Goal: Task Accomplishment & Management: Use online tool/utility

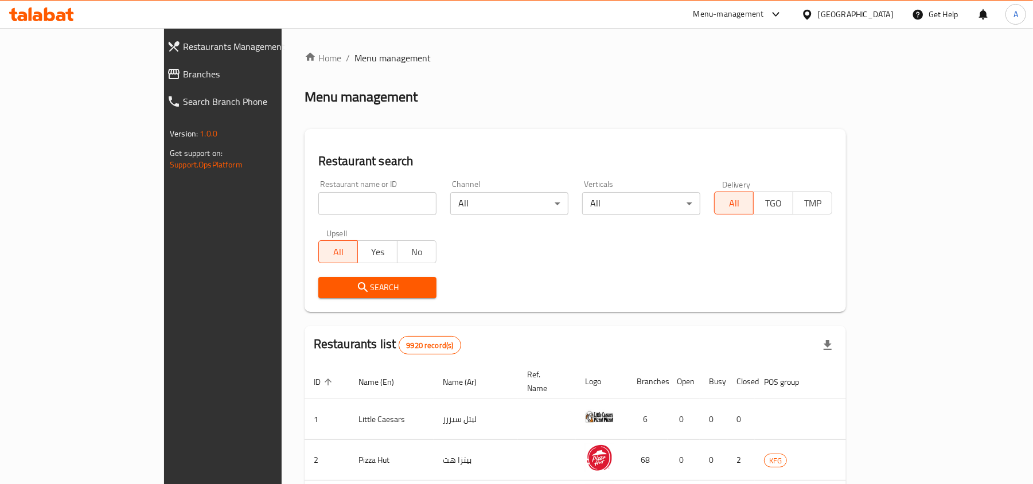
click at [318, 166] on h2 "Restaurant search" at bounding box center [575, 161] width 514 height 17
click at [318, 190] on div "Restaurant name or ID Restaurant name or ID" at bounding box center [377, 197] width 118 height 35
click at [318, 196] on input "search" at bounding box center [377, 203] width 118 height 23
paste input "683283"
type input "683283"
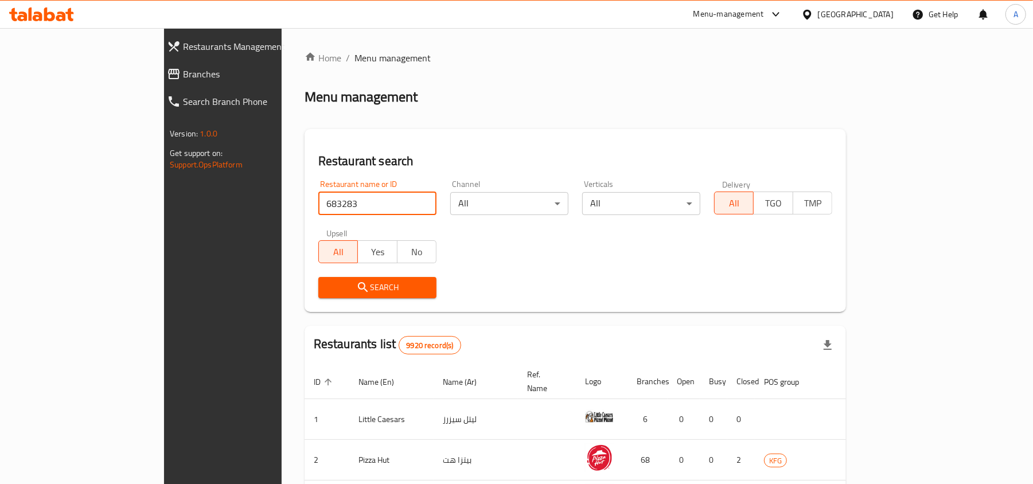
click button "Search" at bounding box center [377, 287] width 118 height 21
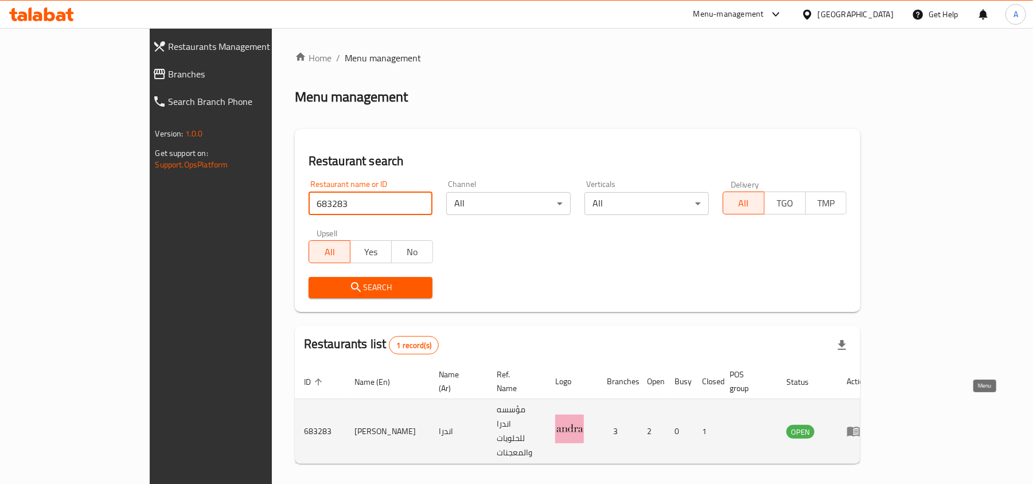
click at [860, 424] on icon "enhanced table" at bounding box center [853, 431] width 14 height 14
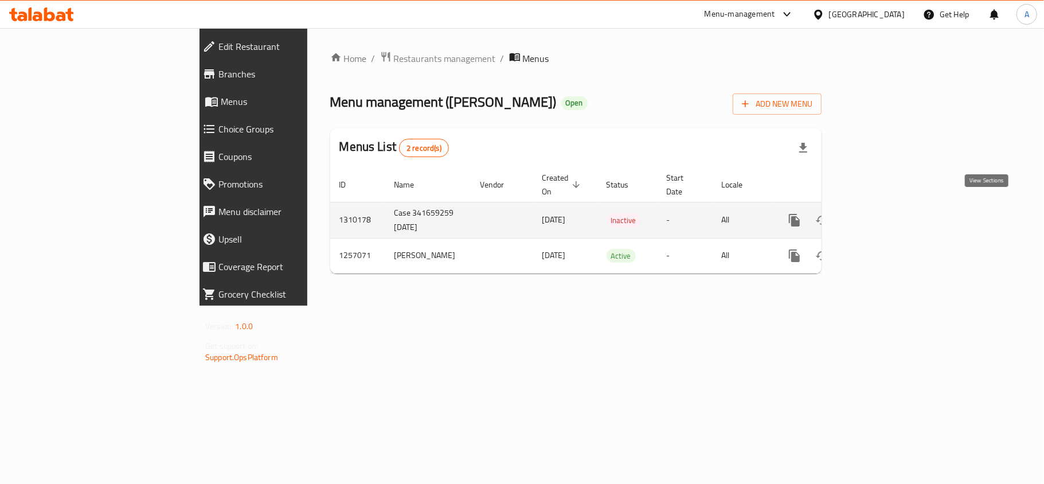
click at [884, 213] on icon "enhanced table" at bounding box center [877, 220] width 14 height 14
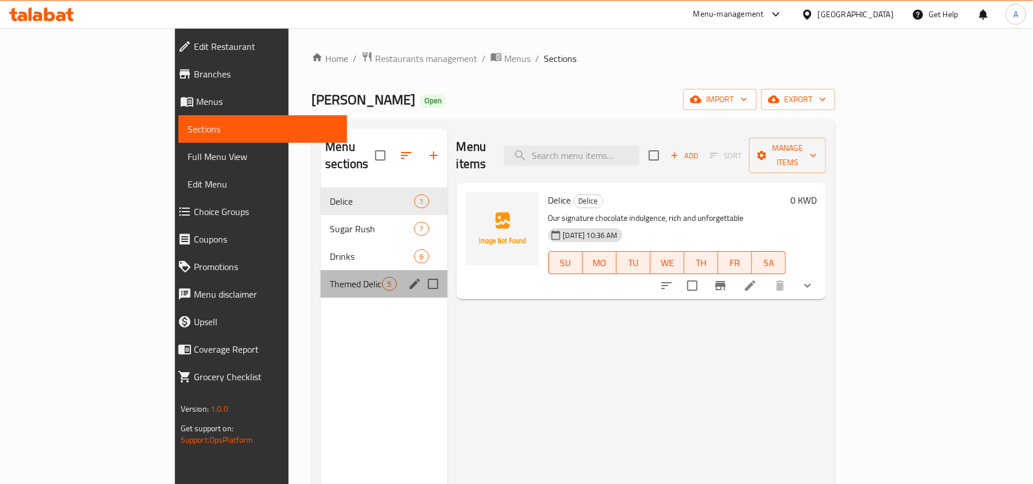
click at [321, 280] on div "Themed Delice 5" at bounding box center [384, 284] width 126 height 28
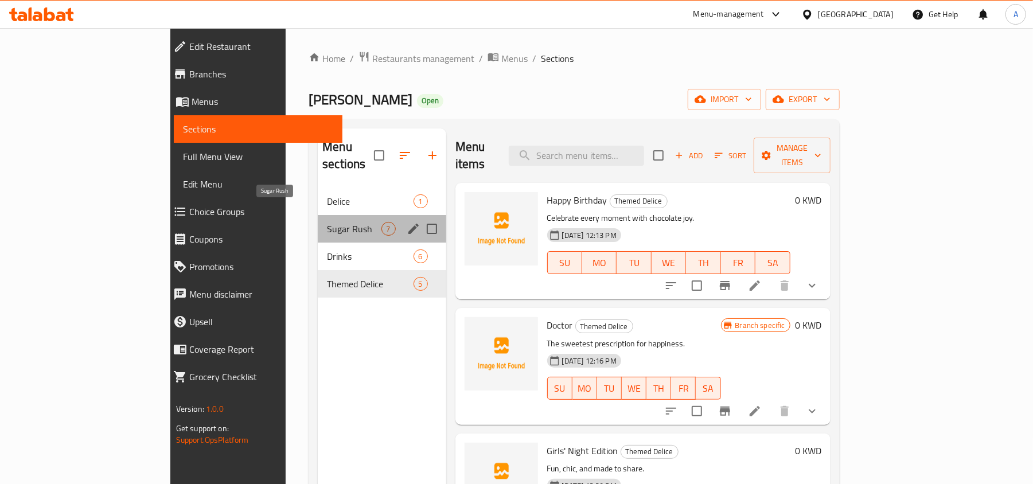
click at [327, 222] on span "Sugar Rush" at bounding box center [354, 229] width 54 height 14
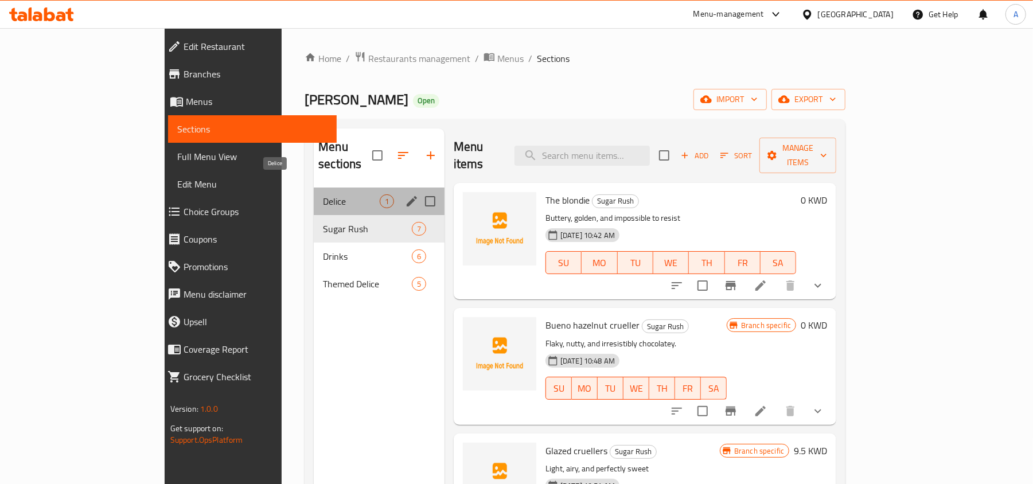
click at [323, 194] on span "Delice" at bounding box center [351, 201] width 57 height 14
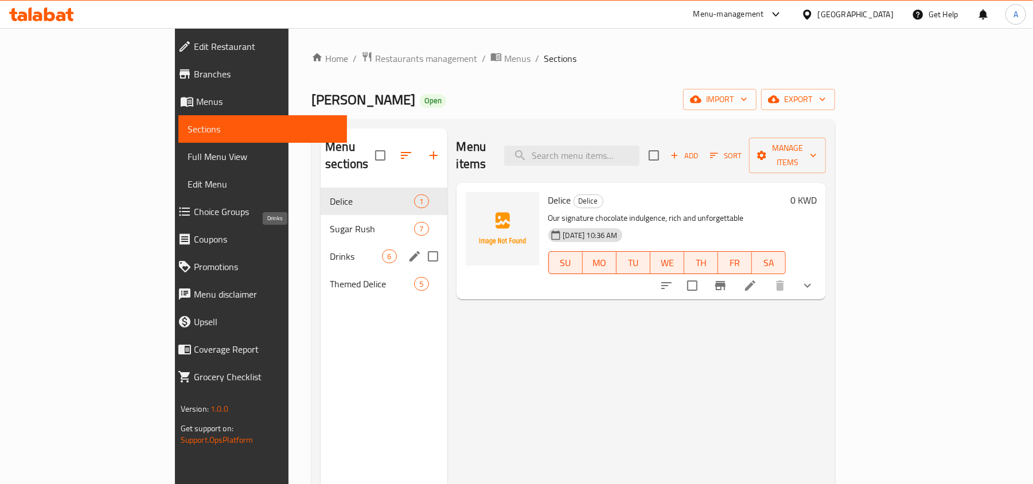
click at [330, 249] on span "Drinks" at bounding box center [356, 256] width 52 height 14
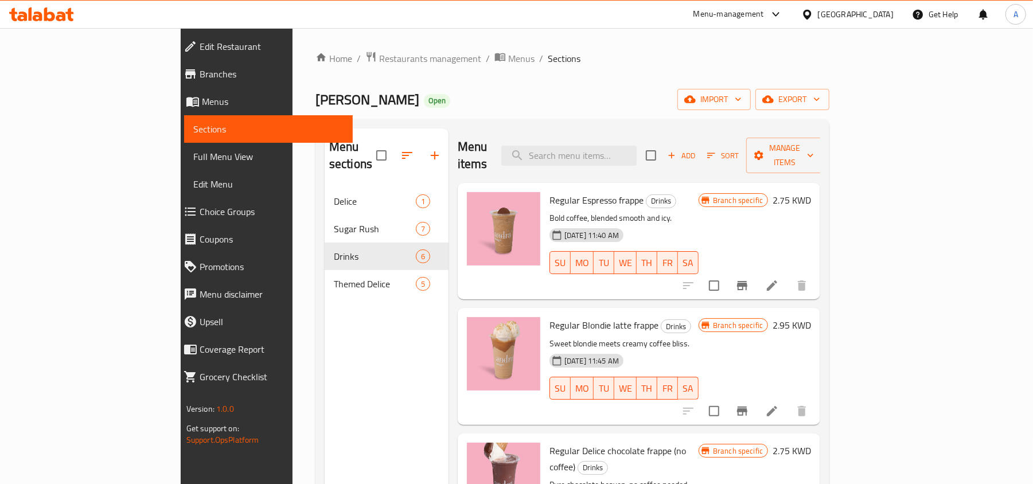
click at [325, 183] on nav "Delice 1 Sugar Rush 7 Drinks 6 Themed Delice 5" at bounding box center [387, 242] width 124 height 119
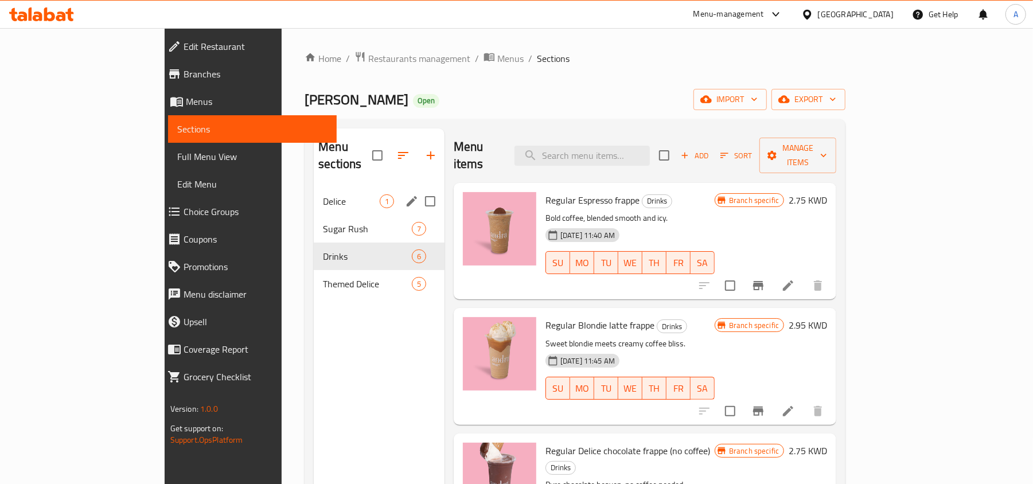
click at [314, 215] on div "Sugar Rush 7" at bounding box center [379, 229] width 131 height 28
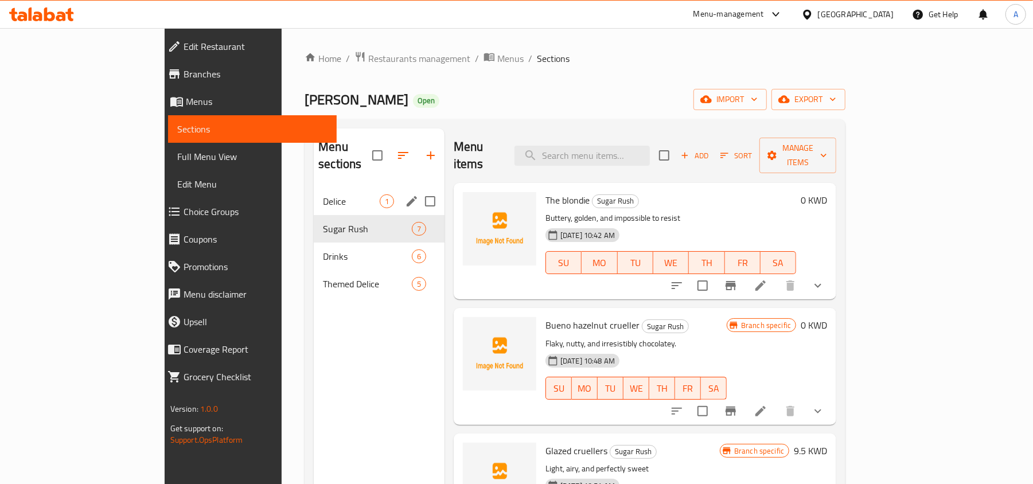
click at [314, 188] on div "Delice 1" at bounding box center [379, 202] width 131 height 28
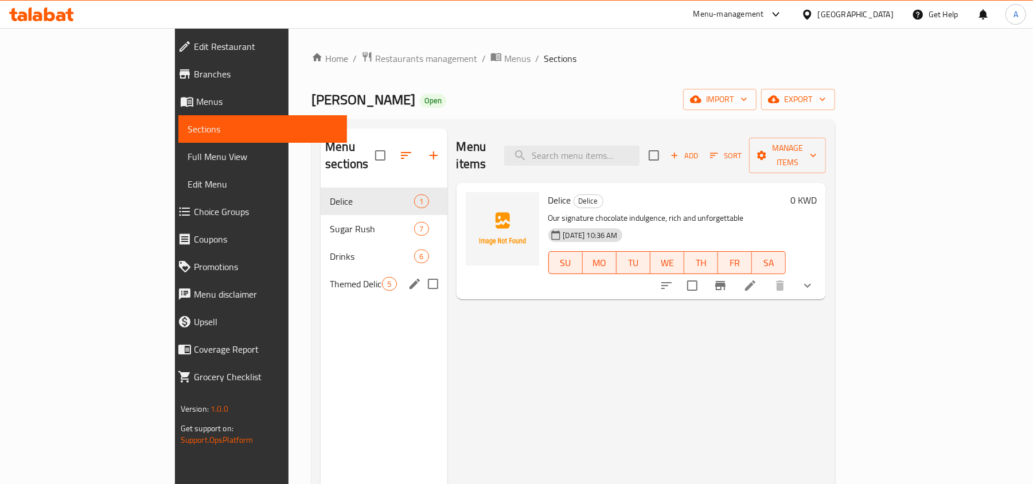
click at [321, 276] on div "Themed Delice 5" at bounding box center [384, 284] width 126 height 28
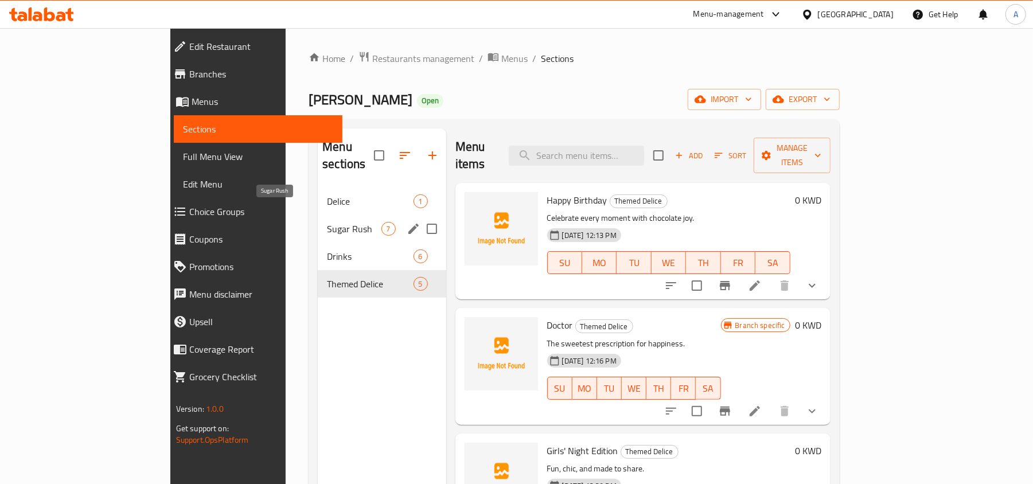
click at [327, 222] on span "Sugar Rush" at bounding box center [354, 229] width 54 height 14
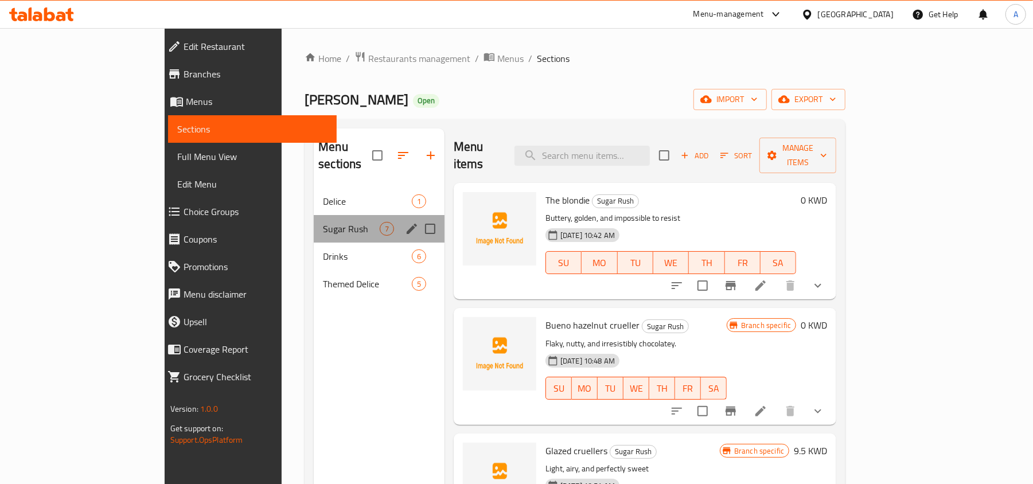
click at [314, 220] on div "Sugar Rush 7" at bounding box center [379, 229] width 131 height 28
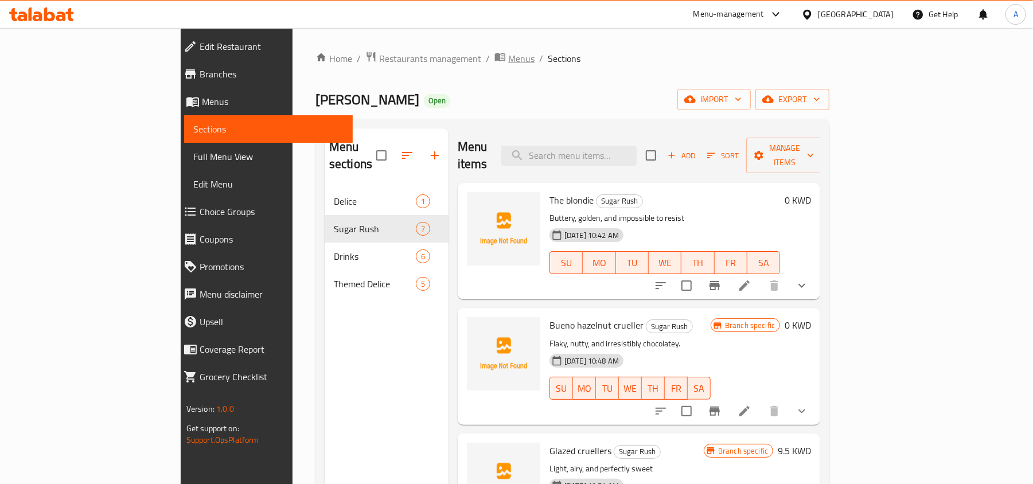
click at [508, 65] on span "Menus" at bounding box center [521, 59] width 26 height 14
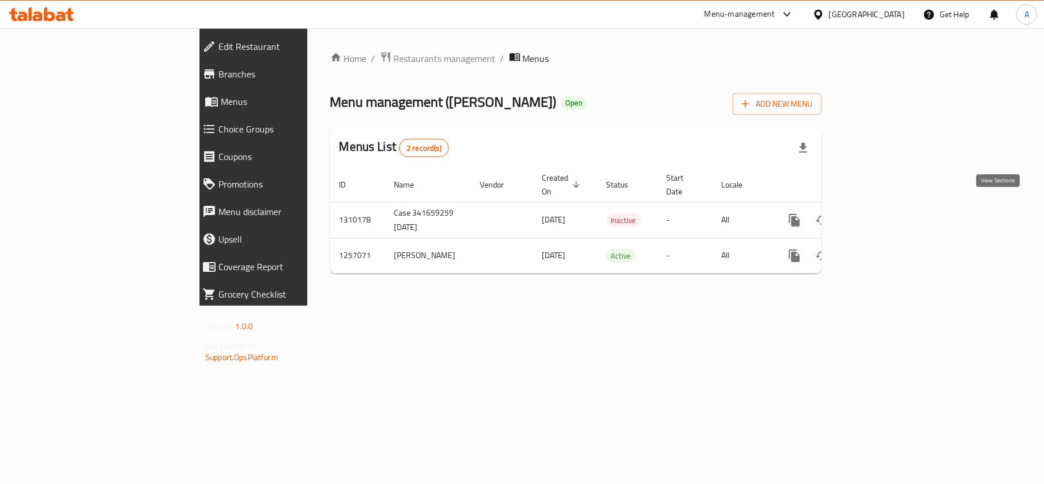
click at [884, 213] on icon "enhanced table" at bounding box center [877, 220] width 14 height 14
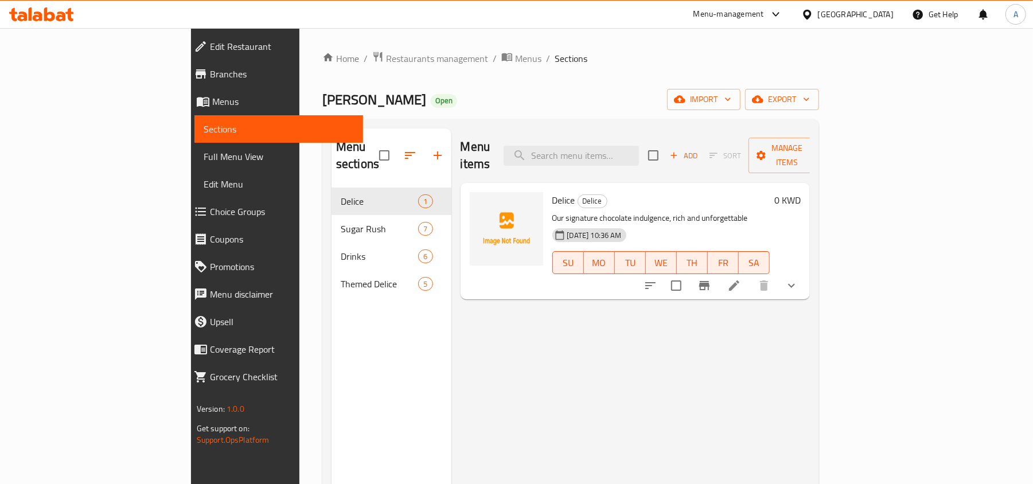
drag, startPoint x: 881, startPoint y: 56, endPoint x: 1023, endPoint y: 57, distance: 142.2
click at [819, 56] on ol "Home / Restaurants management / Menus / Sections" at bounding box center [570, 58] width 497 height 15
